Goal: Transaction & Acquisition: Purchase product/service

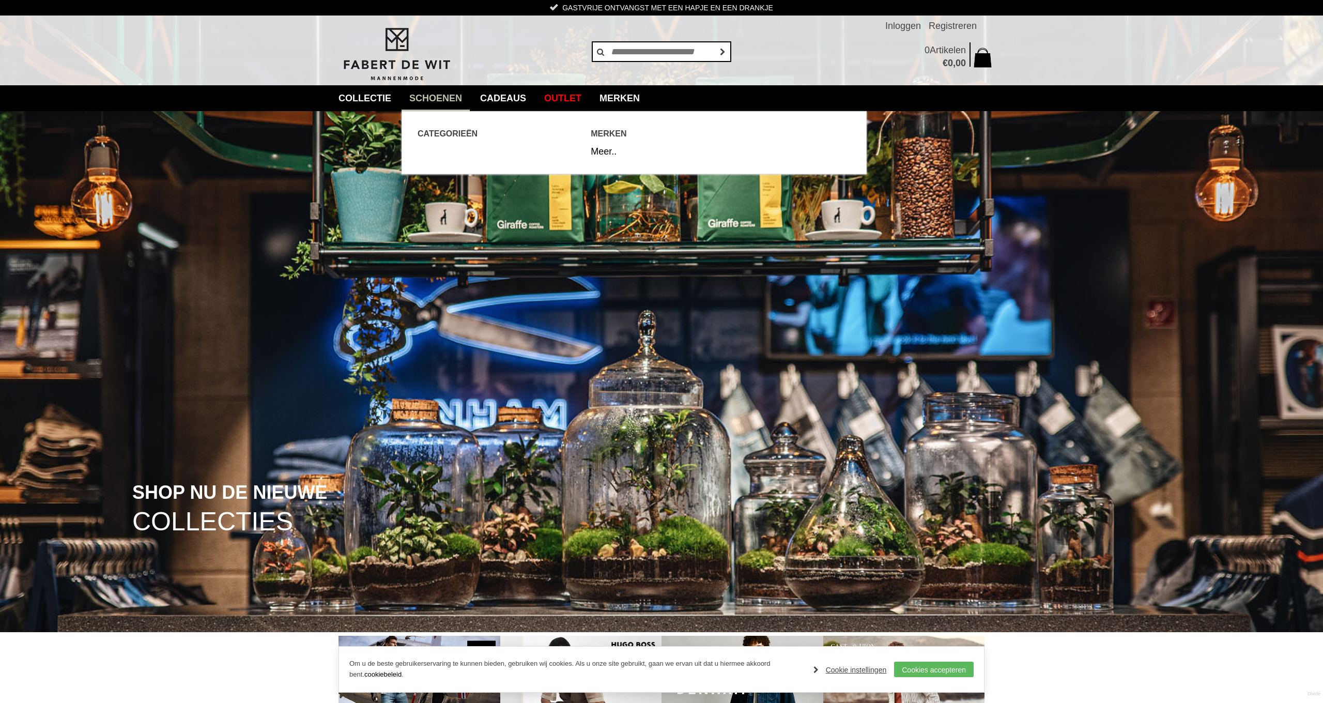
click at [448, 100] on link "Schoenen" at bounding box center [435, 98] width 68 height 26
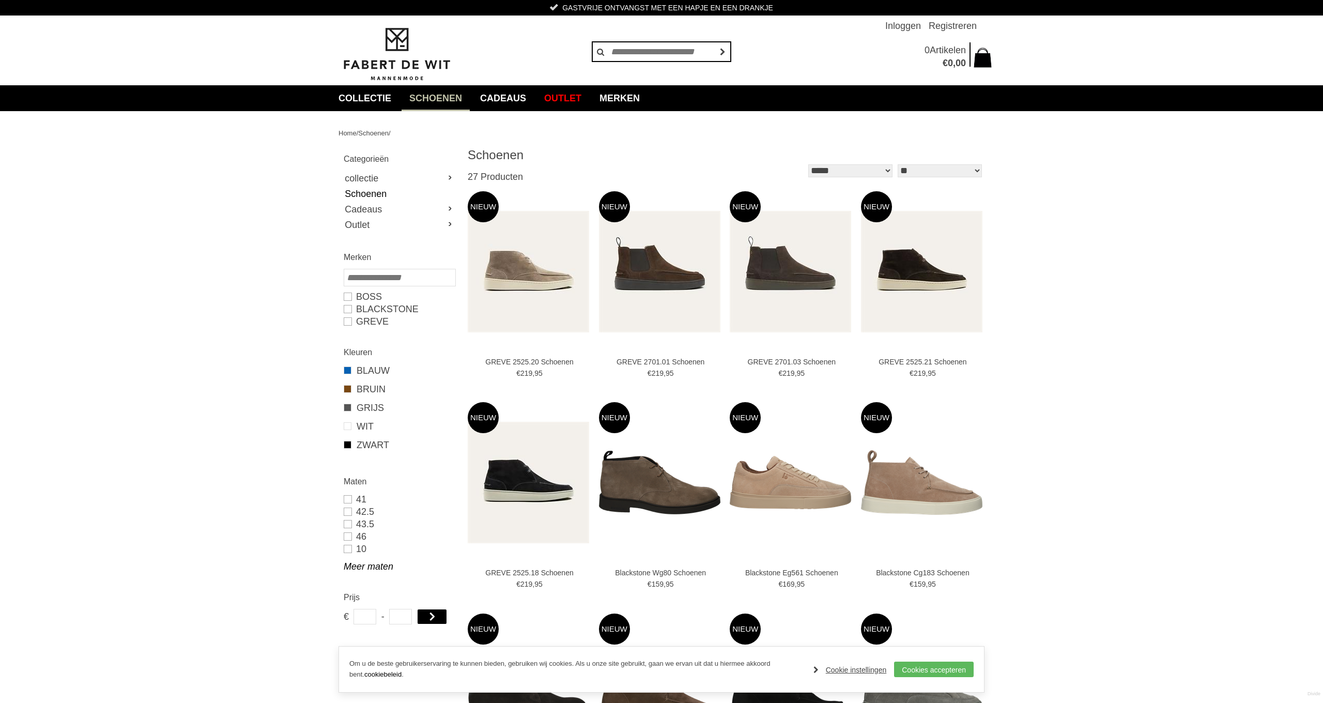
select select "*"
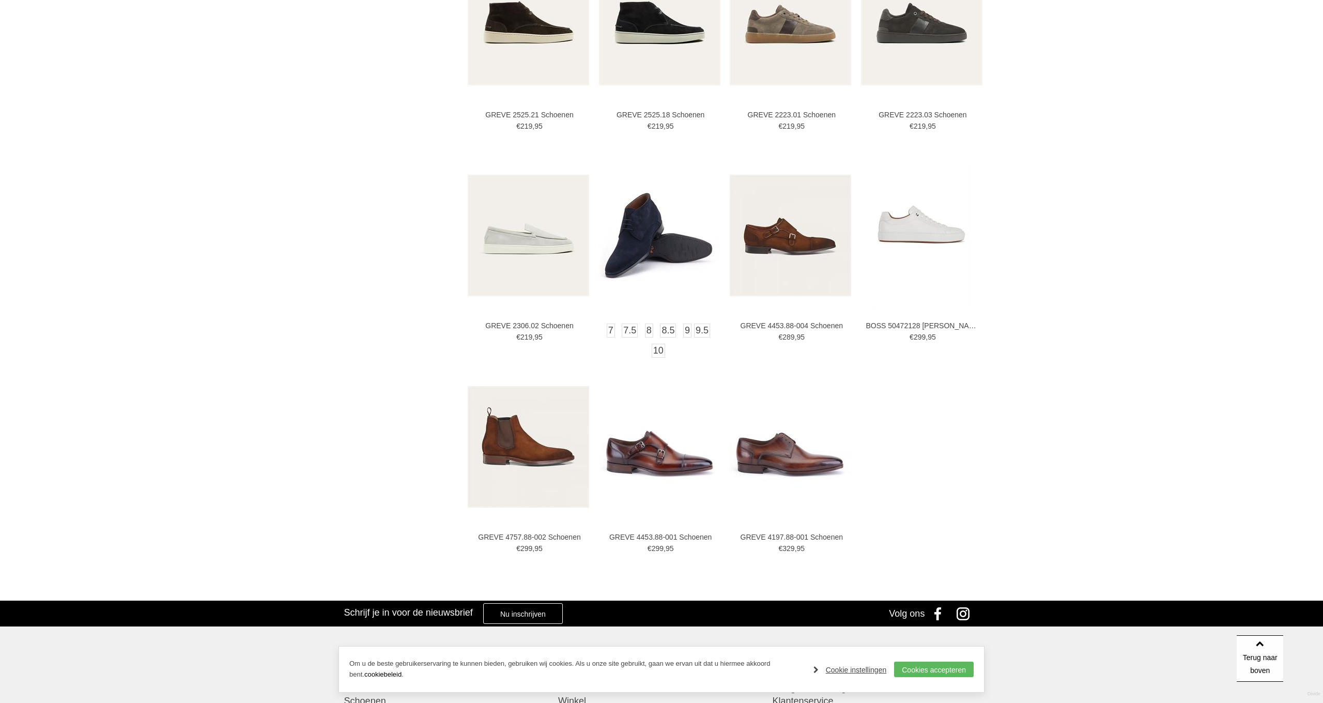
scroll to position [1067, 0]
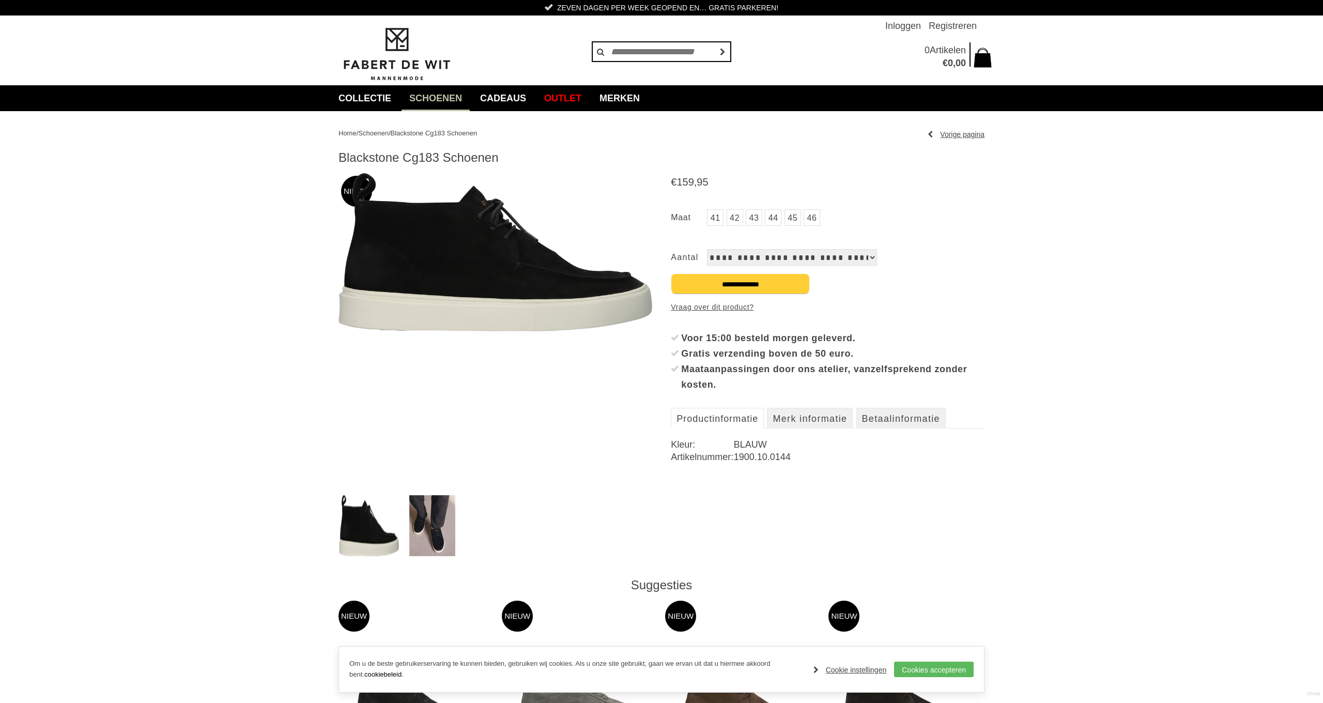
click at [421, 296] on img at bounding box center [495, 252] width 314 height 158
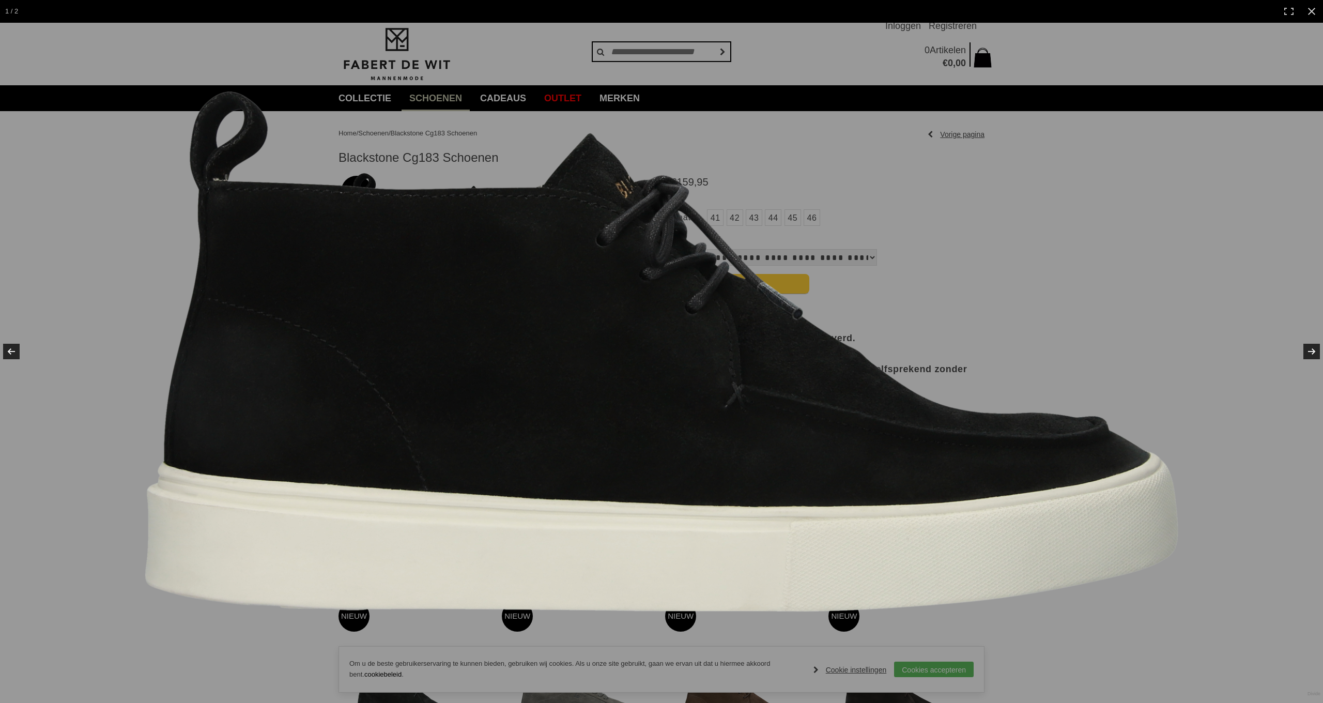
click at [863, 210] on img at bounding box center [661, 351] width 1033 height 520
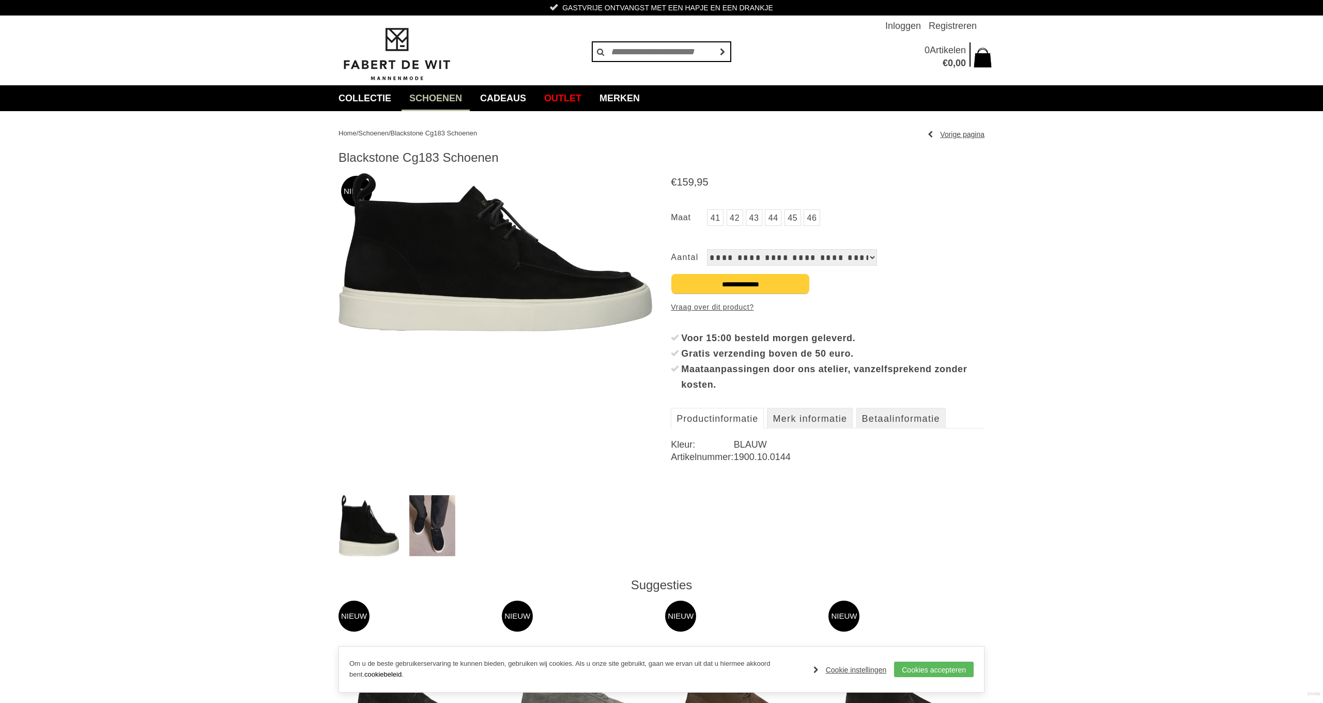
click at [773, 220] on link "44" at bounding box center [773, 217] width 17 height 17
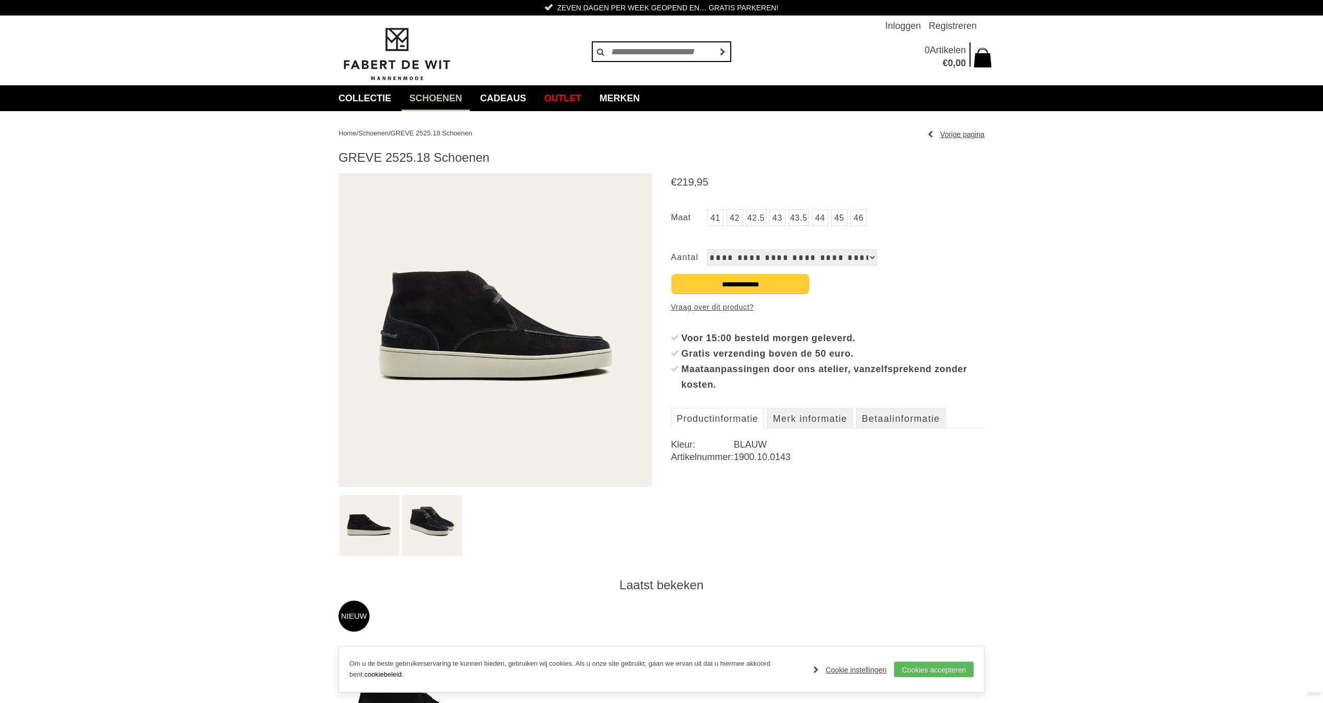
click at [520, 337] on img at bounding box center [495, 330] width 314 height 314
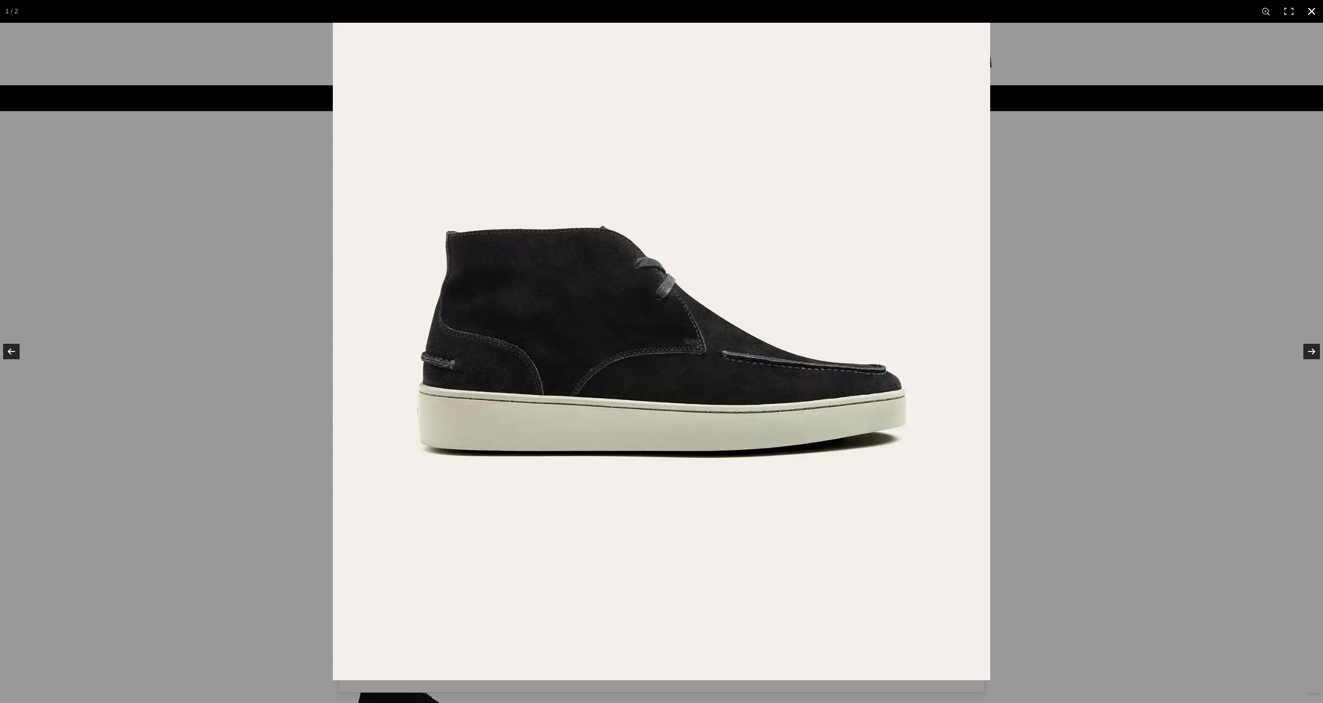
click at [1098, 176] on div at bounding box center [994, 374] width 1323 height 703
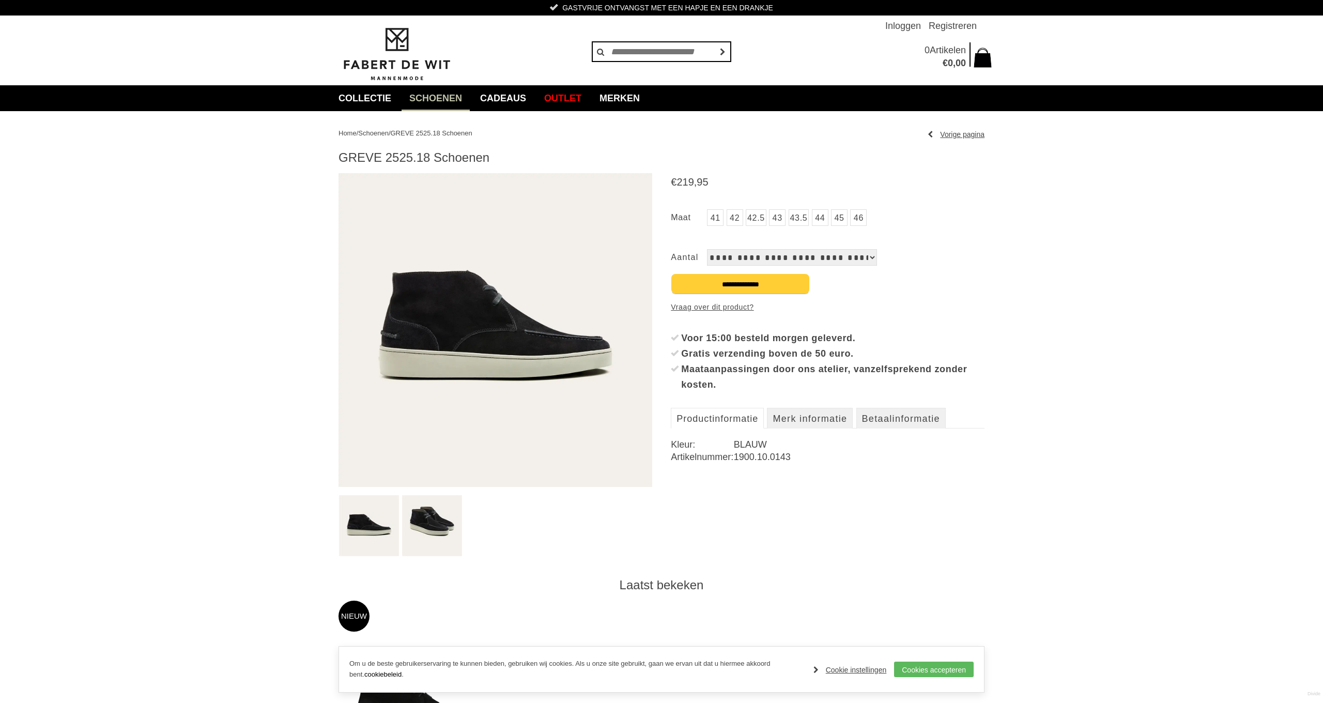
drag, startPoint x: 821, startPoint y: 219, endPoint x: 778, endPoint y: 265, distance: 63.6
click at [820, 219] on link "44" at bounding box center [820, 217] width 17 height 17
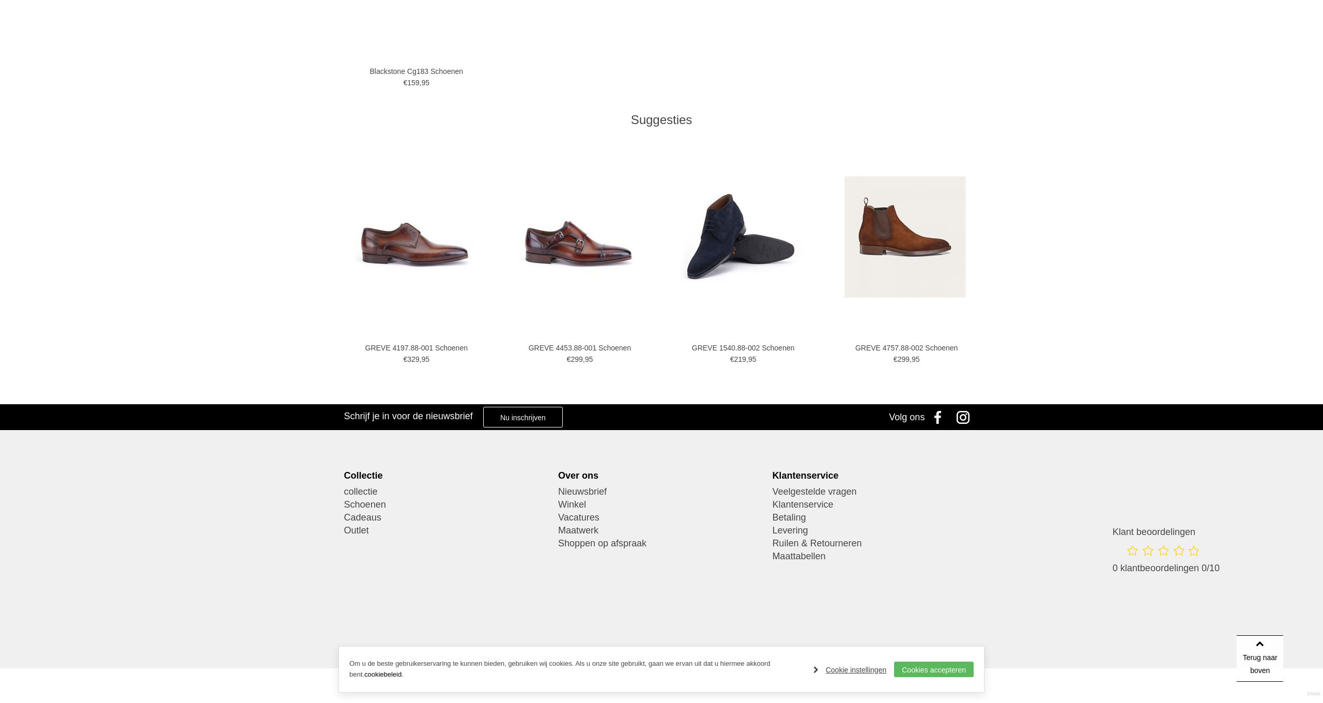
scroll to position [741, 0]
